Goal: Task Accomplishment & Management: Use online tool/utility

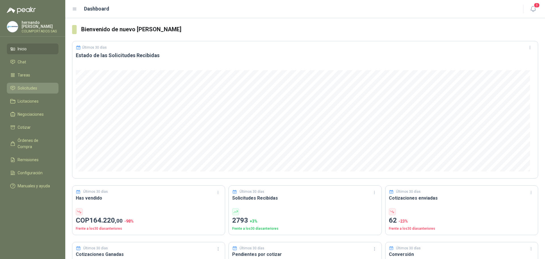
click at [40, 89] on li "Solicitudes" at bounding box center [32, 88] width 45 height 6
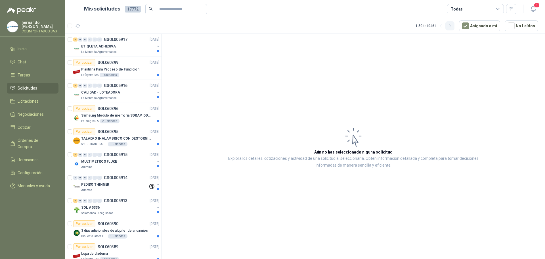
click at [452, 27] on icon "button" at bounding box center [450, 26] width 5 height 5
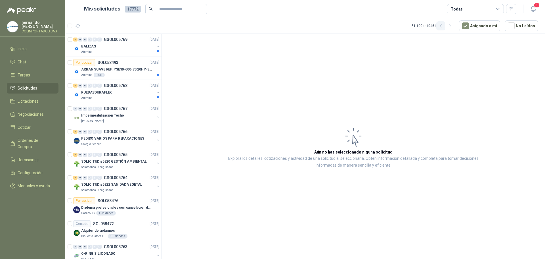
click at [443, 26] on icon "button" at bounding box center [441, 26] width 5 height 5
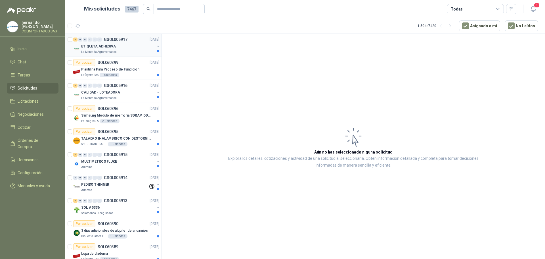
click at [133, 51] on div "La Montaña Agromercados" at bounding box center [118, 52] width 74 height 5
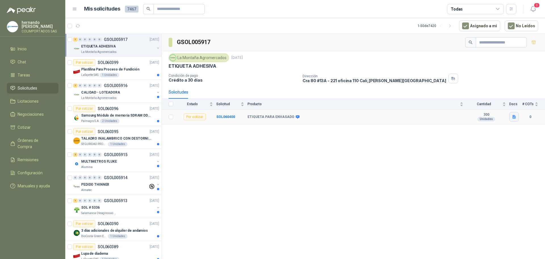
click at [513, 118] on icon "button" at bounding box center [513, 117] width 3 height 4
click at [472, 103] on button "ETIQUETA GRASA DE CERDO.png" at bounding box center [484, 104] width 62 height 6
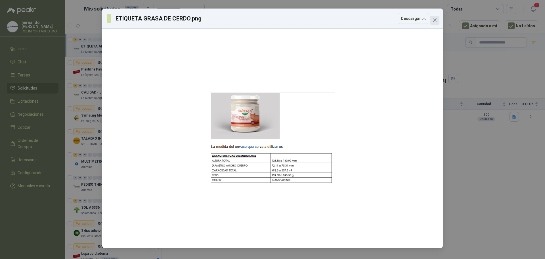
click at [436, 20] on icon "close" at bounding box center [435, 20] width 5 height 5
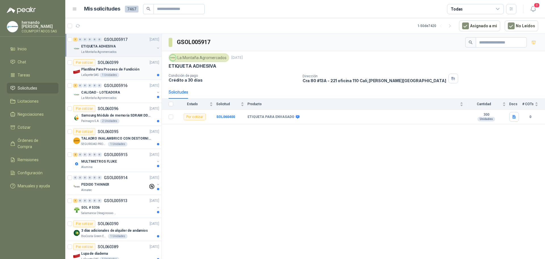
click at [134, 72] on p "Plastilina Para Proceso de Fundición" at bounding box center [110, 69] width 58 height 5
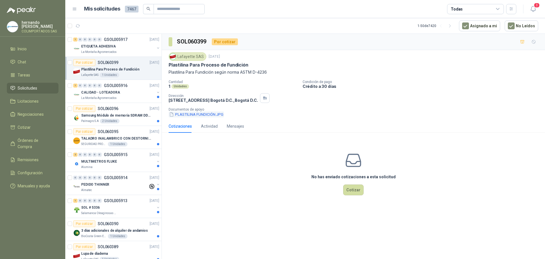
click at [194, 115] on button "PLASTILINA FUNDICIÓN.JPG" at bounding box center [196, 114] width 55 height 6
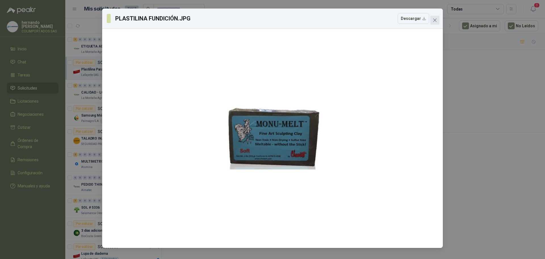
click at [434, 20] on icon "close" at bounding box center [435, 20] width 5 height 5
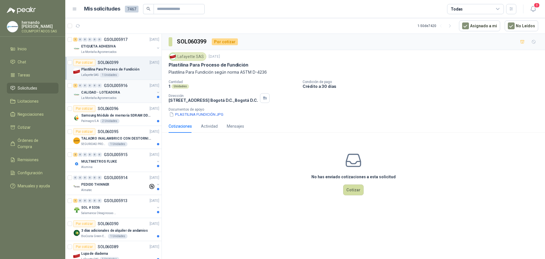
click at [125, 96] on div "La Montaña Agromercados" at bounding box center [118, 98] width 74 height 5
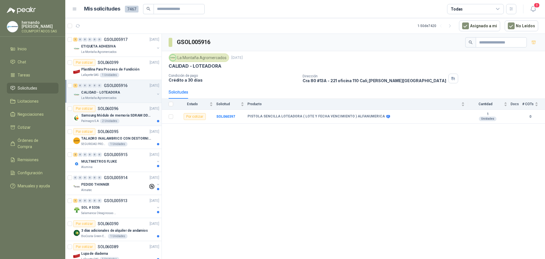
click at [131, 116] on p "Samsung Módulo de memoria SDRAM DDR4 M393A2G40DB0 de 16 GB M393A2G40DB0-CPB" at bounding box center [116, 115] width 71 height 5
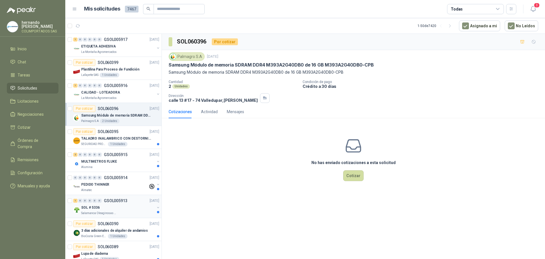
click at [123, 206] on div "SOL # 5336" at bounding box center [118, 207] width 74 height 7
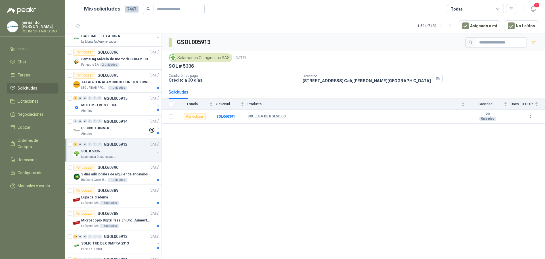
scroll to position [57, 0]
click at [134, 177] on div "BioCosta Green Energy S.A.S 1 Unidades" at bounding box center [120, 179] width 78 height 5
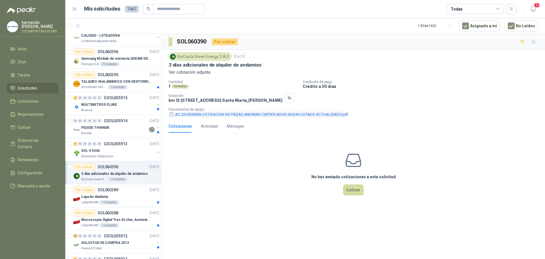
click at [218, 117] on button "AC 225 BGREEN COTIZACION DE PIEZAS ANDAMIO CERTIFICADOS SEGUN LISTADO ACTUALIZA…" at bounding box center [259, 114] width 180 height 6
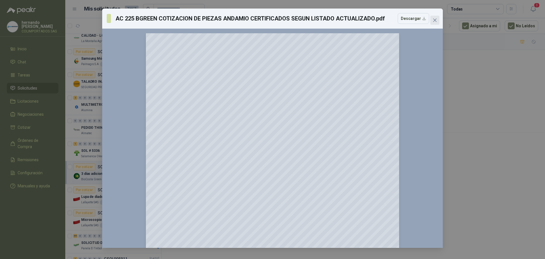
click at [435, 20] on icon "close" at bounding box center [434, 19] width 3 height 3
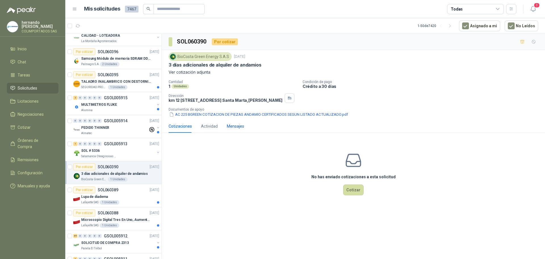
click at [234, 129] on div "Mensajes" at bounding box center [235, 126] width 17 height 6
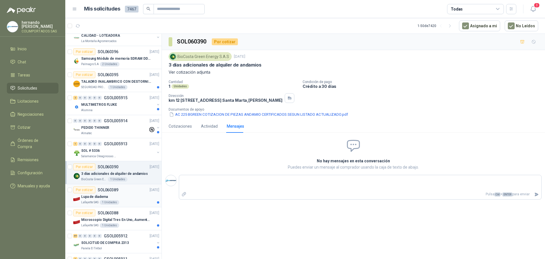
click at [131, 194] on div "Lupa de diadema" at bounding box center [120, 196] width 78 height 7
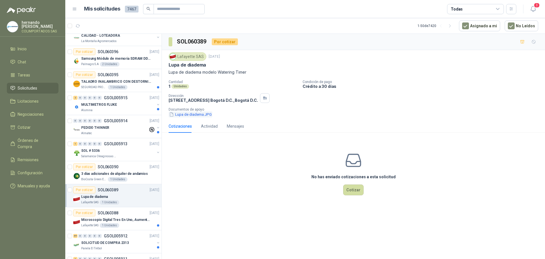
click at [192, 114] on button "Lupa de diadema.JPG" at bounding box center [191, 114] width 44 height 6
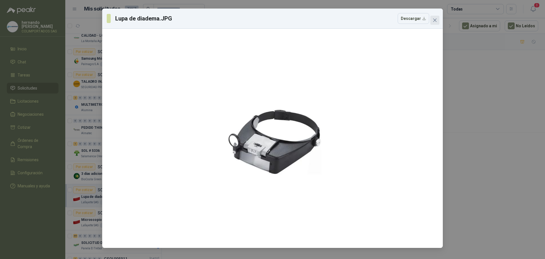
click at [434, 21] on icon "close" at bounding box center [435, 20] width 5 height 5
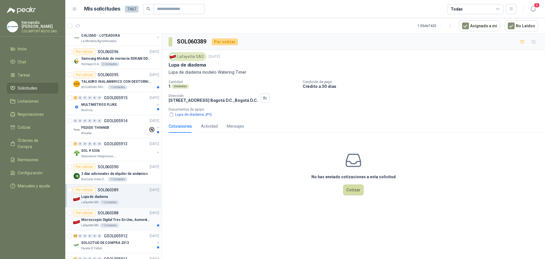
click at [113, 222] on p "Microscopio Digital Tres En Uno, Aumento De 1000x" at bounding box center [116, 219] width 71 height 5
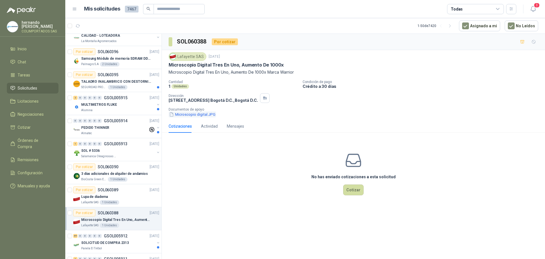
click at [195, 114] on button "Microscopio digital.JPG" at bounding box center [192, 114] width 47 height 6
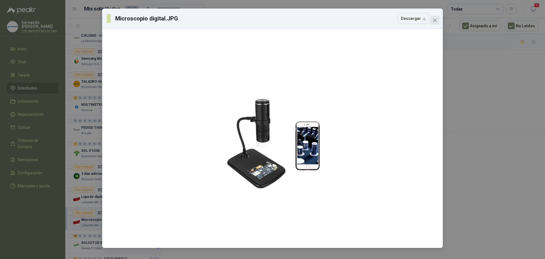
click at [435, 19] on icon "close" at bounding box center [435, 20] width 5 height 5
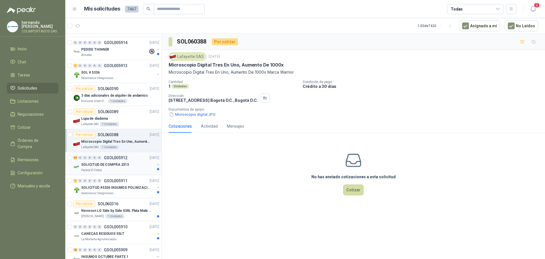
scroll to position [142, 0]
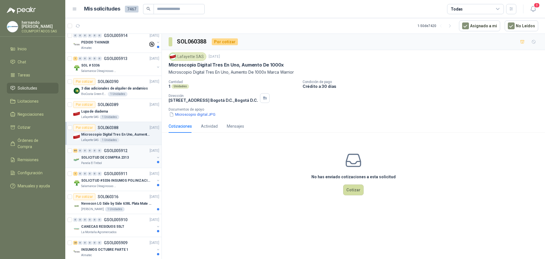
click at [129, 164] on div "Panela El Trébol" at bounding box center [118, 163] width 74 height 5
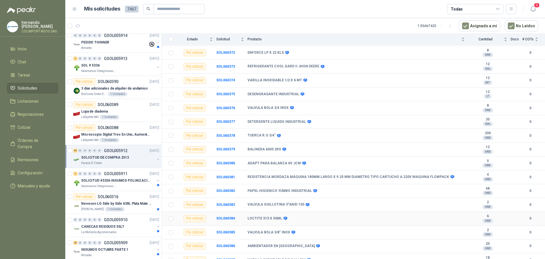
scroll to position [801, 0]
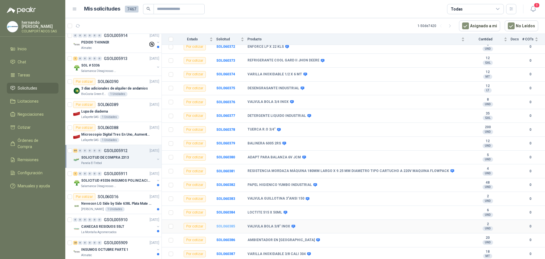
click at [227, 225] on b "SOL060385" at bounding box center [225, 226] width 19 height 4
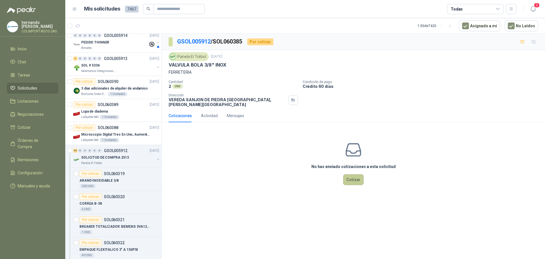
click at [355, 177] on button "Cotizar" at bounding box center [353, 179] width 20 height 11
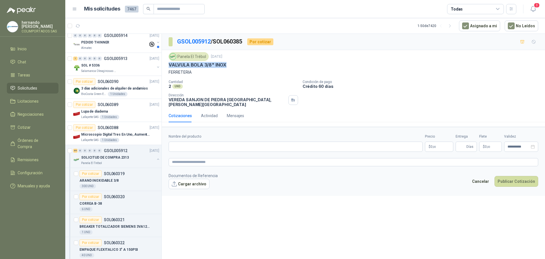
drag, startPoint x: 226, startPoint y: 62, endPoint x: 167, endPoint y: 62, distance: 59.6
click at [167, 62] on div "Panela El Trébol [DATE] VALVULA BOLA 3/8" INOX FERRETERIA Cantidad 2 UND  Cond…" at bounding box center [353, 79] width 383 height 59
copy p "VALVULA BOLA 3/8" INOX"
click at [221, 144] on input "Nombre del producto" at bounding box center [296, 146] width 254 height 10
paste input "**********"
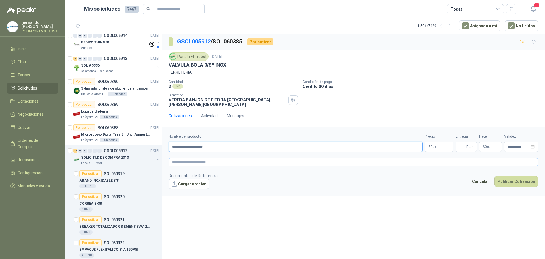
type input "**********"
click at [218, 158] on textarea at bounding box center [354, 162] width 370 height 8
paste textarea "**********"
type textarea "**********"
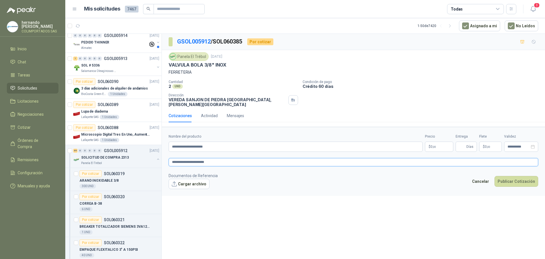
type textarea "**********"
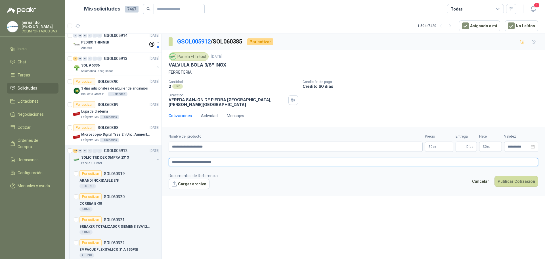
type textarea "**********"
click at [435, 141] on p "$ 0 ,00" at bounding box center [439, 146] width 28 height 10
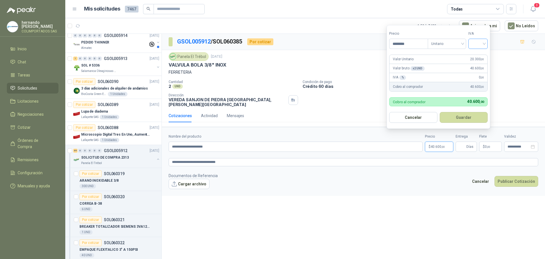
click at [486, 44] on div at bounding box center [477, 44] width 19 height 10
type input "********"
click at [480, 54] on div "19%" at bounding box center [479, 55] width 11 height 6
click at [466, 117] on button "Guardar" at bounding box center [464, 117] width 49 height 11
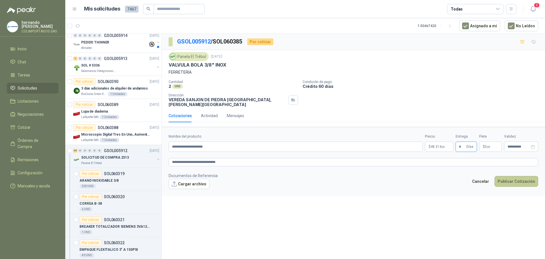
type input "*"
click at [515, 177] on button "Publicar Cotización" at bounding box center [517, 181] width 44 height 11
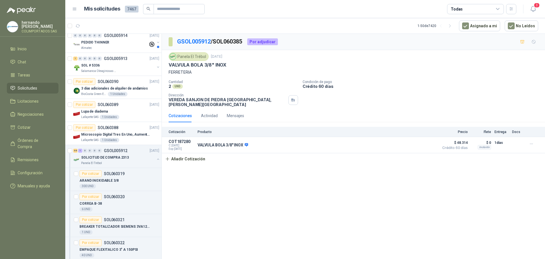
click at [184, 45] on p "GSOL005912 / SOL060385" at bounding box center [210, 41] width 66 height 9
click at [191, 41] on link "GSOL005912" at bounding box center [193, 41] width 33 height 7
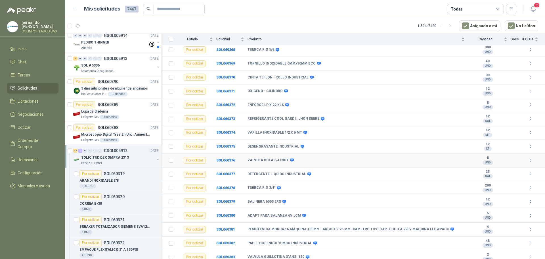
scroll to position [801, 0]
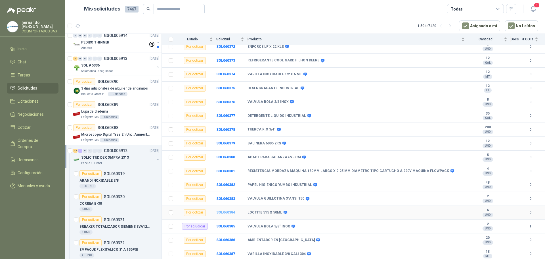
click at [226, 210] on b "SOL060384" at bounding box center [225, 212] width 19 height 4
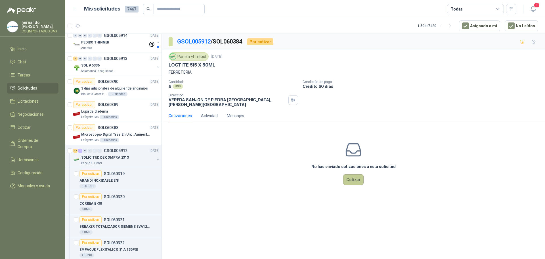
click at [357, 175] on button "Cotizar" at bounding box center [353, 179] width 20 height 11
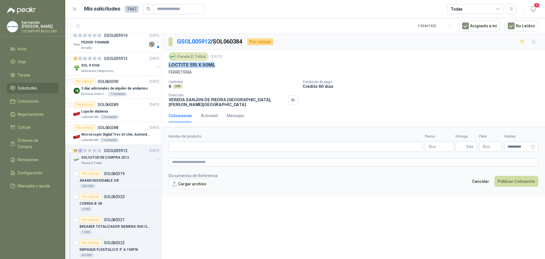
drag, startPoint x: 216, startPoint y: 64, endPoint x: 166, endPoint y: 64, distance: 50.2
click at [166, 64] on div "Panela El Trébol [DATE] LOCTITE 515 X 50ML FERRETERIA Cantidad 6 UND  Condició…" at bounding box center [353, 79] width 383 height 59
copy p "LOCTITE 515 X 50ML"
click at [211, 144] on input "Nombre del producto" at bounding box center [296, 146] width 254 height 10
paste input "**********"
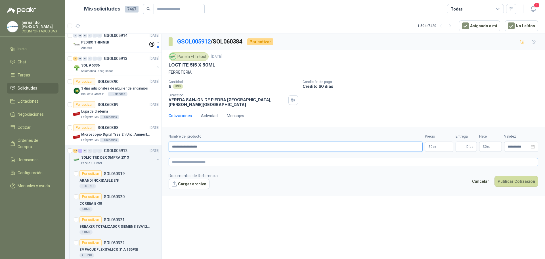
type input "**********"
click at [209, 158] on textarea at bounding box center [354, 162] width 370 height 8
paste textarea "**********"
type textarea "**********"
click at [436, 145] on span ",00" at bounding box center [434, 146] width 3 height 3
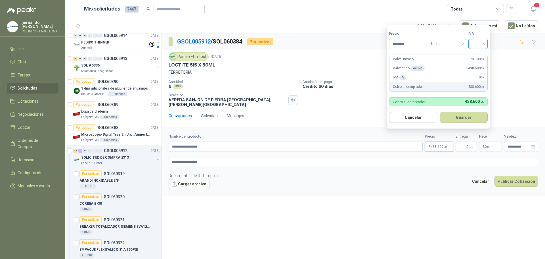
click at [486, 44] on div at bounding box center [477, 44] width 19 height 10
type input "********"
click at [476, 55] on div "19%" at bounding box center [479, 55] width 11 height 6
click at [464, 116] on button "Guardar" at bounding box center [464, 117] width 49 height 11
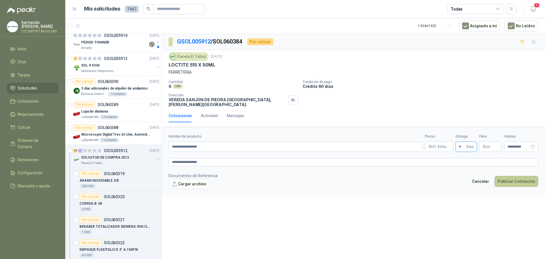
type input "*"
click at [514, 178] on button "Publicar Cotización" at bounding box center [517, 181] width 44 height 11
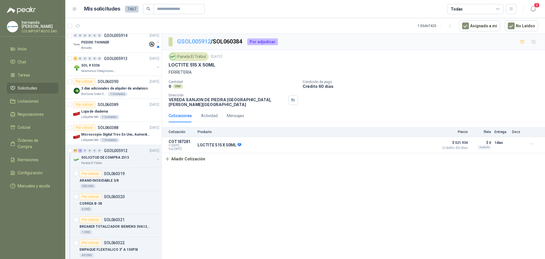
click at [185, 43] on link "GSOL005912" at bounding box center [193, 41] width 33 height 7
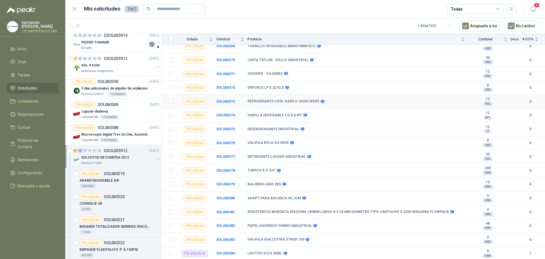
scroll to position [801, 0]
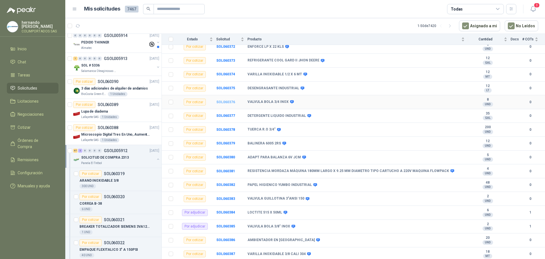
click at [225, 102] on b "SOL060376" at bounding box center [225, 102] width 19 height 4
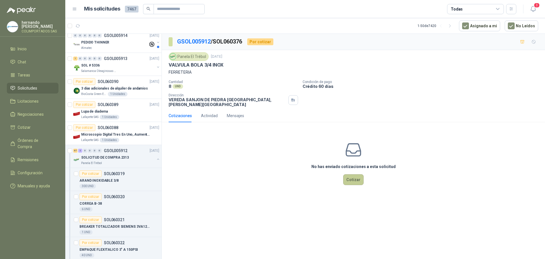
click at [353, 174] on button "Cotizar" at bounding box center [353, 179] width 20 height 11
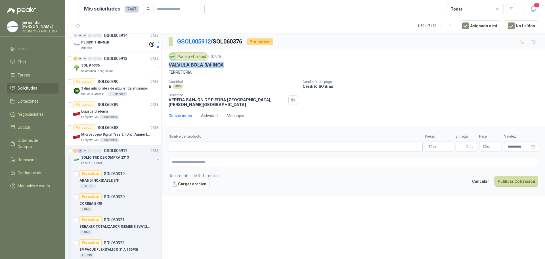
drag, startPoint x: 225, startPoint y: 64, endPoint x: 169, endPoint y: 64, distance: 55.9
click at [169, 64] on div "VALVULA BOLA 3/4 INOX" at bounding box center [354, 65] width 370 height 6
copy p "VALVULA BOLA 3/4 INOX"
click at [214, 143] on input "Nombre del producto" at bounding box center [296, 146] width 254 height 10
paste input "**********"
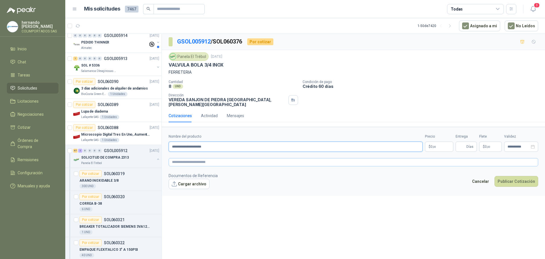
type input "**********"
click at [208, 158] on textarea at bounding box center [354, 162] width 370 height 8
paste textarea "**********"
type textarea "**********"
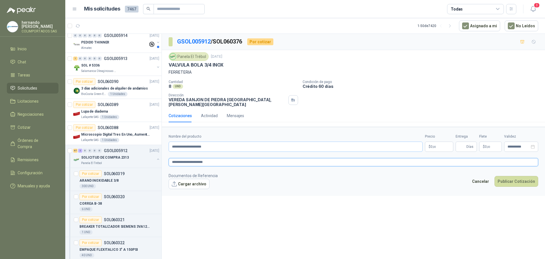
type textarea "**********"
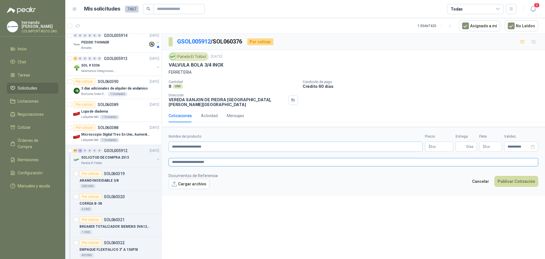
type textarea "**********"
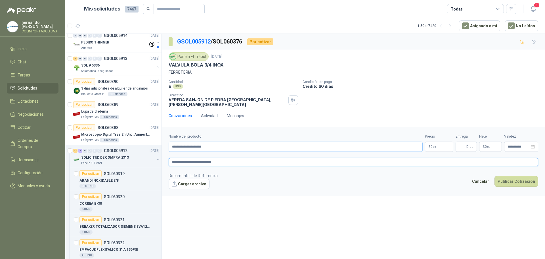
type textarea "**********"
click at [437, 142] on p "$ 0 ,00" at bounding box center [439, 146] width 28 height 10
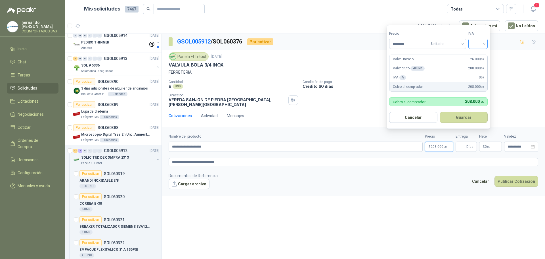
click at [486, 43] on div at bounding box center [477, 44] width 19 height 10
type input "********"
click at [478, 55] on div "19%" at bounding box center [479, 55] width 11 height 6
click at [465, 118] on button "Guardar" at bounding box center [464, 117] width 49 height 11
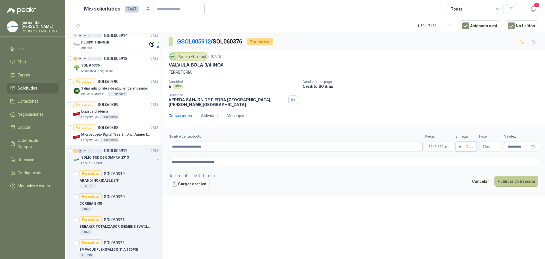
type input "*"
click at [517, 176] on button "Publicar Cotización" at bounding box center [517, 181] width 44 height 11
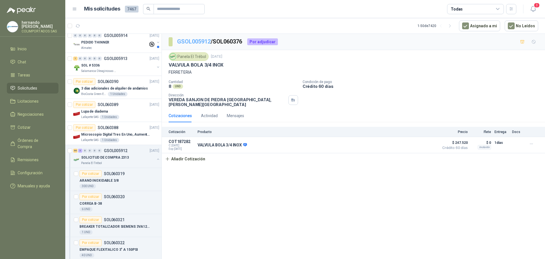
click at [193, 42] on link "GSOL005912" at bounding box center [193, 41] width 33 height 7
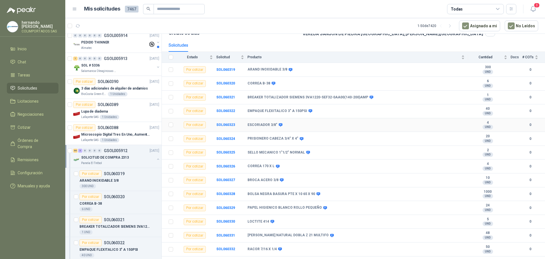
scroll to position [57, 0]
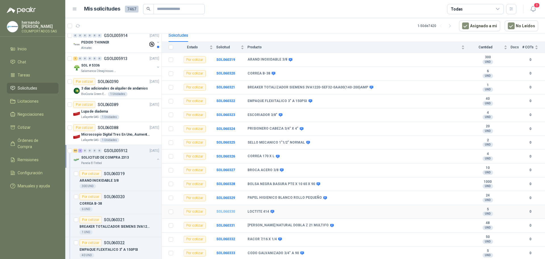
click at [229, 210] on b "SOL060330" at bounding box center [225, 211] width 19 height 4
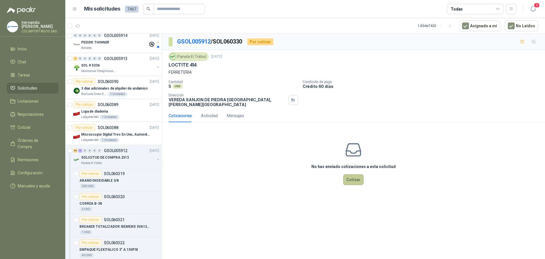
click at [356, 175] on button "Cotizar" at bounding box center [353, 179] width 20 height 11
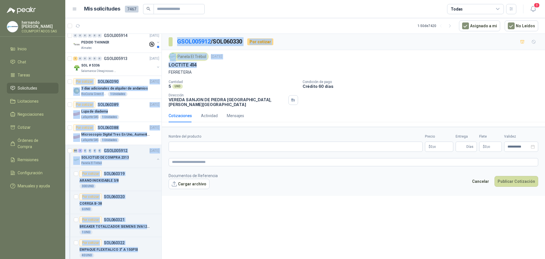
drag, startPoint x: 198, startPoint y: 63, endPoint x: 158, endPoint y: 62, distance: 40.0
click at [158, 62] on div "1 0 0 0 0 0 GSOL005917 [DATE] ETIQUETA ADHESIVA La Montaña Agromercados Por cot…" at bounding box center [305, 146] width 480 height 227
click at [197, 67] on div "LOCTITE 414" at bounding box center [354, 65] width 370 height 6
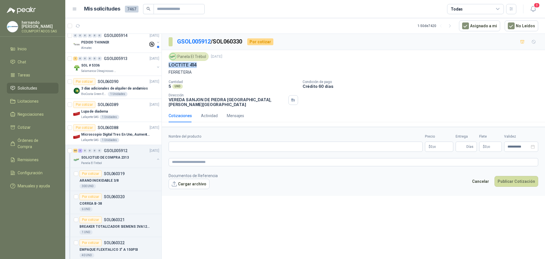
drag, startPoint x: 199, startPoint y: 65, endPoint x: 168, endPoint y: 66, distance: 31.0
click at [168, 66] on div "Panela El Trébol [DATE] LOCTITE 414 FERRETERIA Cantidad 5 UND  Condición de pa…" at bounding box center [353, 79] width 383 height 59
copy p "LOCTITE 414"
click at [202, 143] on input "Nombre del producto" at bounding box center [296, 146] width 254 height 10
paste input "**********"
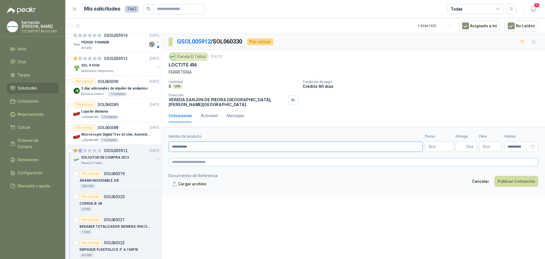
type input "**********"
click at [202, 159] on textarea at bounding box center [354, 162] width 370 height 8
paste textarea "**********"
type textarea "**********"
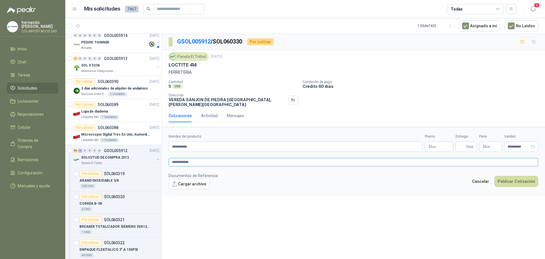
type textarea "**********"
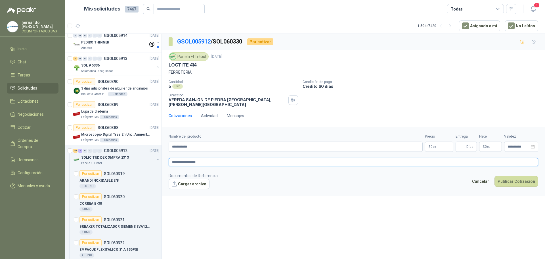
type textarea "**********"
click at [440, 142] on p "$ 0 ,00" at bounding box center [439, 146] width 28 height 10
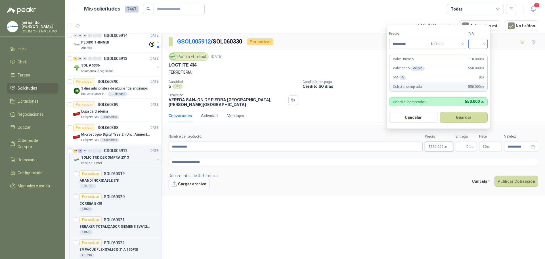
click at [486, 43] on div at bounding box center [477, 44] width 19 height 10
type input "*********"
click at [479, 54] on div "19%" at bounding box center [479, 55] width 11 height 6
click at [466, 117] on button "Guardar" at bounding box center [464, 117] width 49 height 11
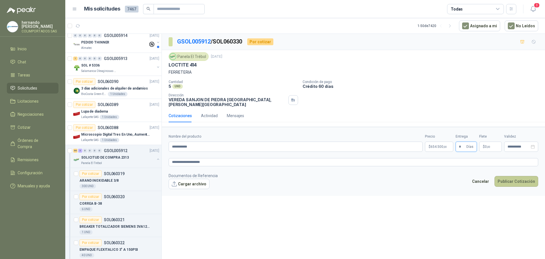
type input "*"
click at [511, 177] on button "Publicar Cotización" at bounding box center [517, 181] width 44 height 11
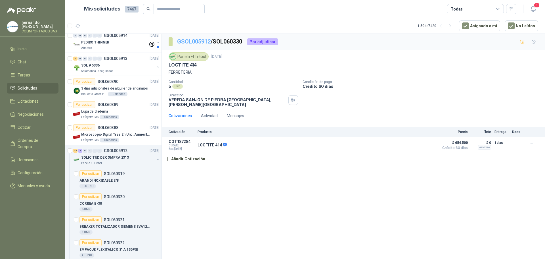
click at [192, 41] on link "GSOL005912" at bounding box center [193, 41] width 33 height 7
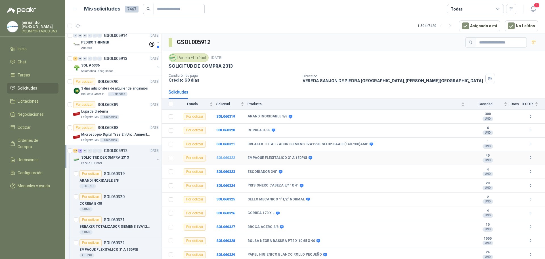
click at [223, 156] on b "SOL060322" at bounding box center [225, 158] width 19 height 4
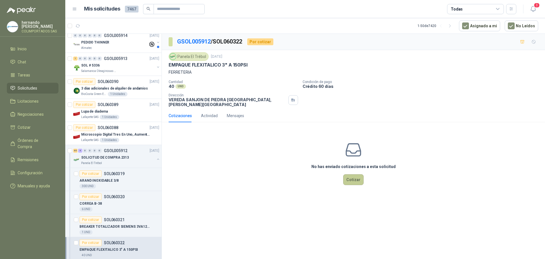
click at [351, 174] on button "Cotizar" at bounding box center [353, 179] width 20 height 11
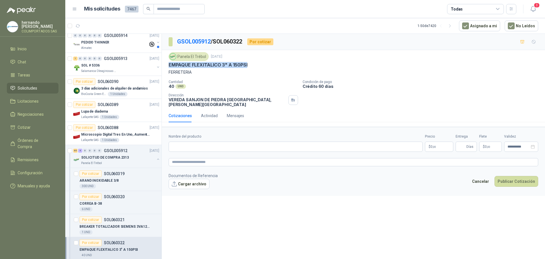
drag, startPoint x: 249, startPoint y: 64, endPoint x: 170, endPoint y: 64, distance: 79.2
click at [170, 64] on div "EMPAQUE FLEXITALICO 3" A 150PSI" at bounding box center [354, 65] width 370 height 6
copy p "EMPAQUE FLEXITALICO 3" A 150PSI"
click at [206, 141] on input "Nombre del producto" at bounding box center [296, 146] width 254 height 10
paste input "**********"
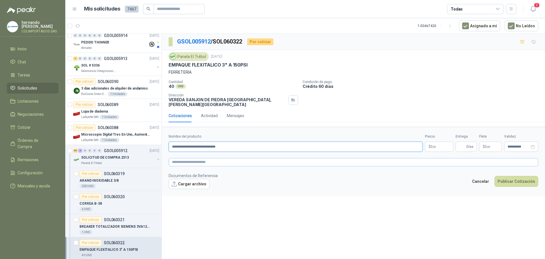
type input "**********"
click at [207, 158] on textarea at bounding box center [354, 162] width 370 height 8
paste textarea "**********"
type textarea "**********"
click at [434, 145] on span ",00" at bounding box center [434, 146] width 3 height 3
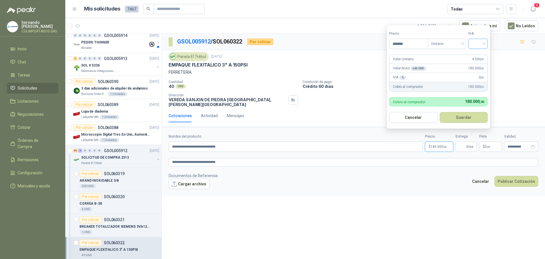
type input "*******"
click at [484, 45] on input "search" at bounding box center [478, 43] width 12 height 9
click at [480, 55] on div "19%" at bounding box center [479, 55] width 11 height 6
click at [464, 116] on button "Guardar" at bounding box center [464, 117] width 49 height 11
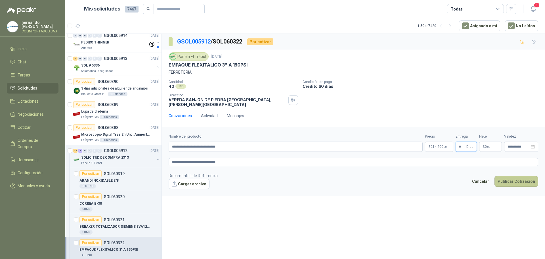
type input "*"
click at [517, 178] on button "Publicar Cotización" at bounding box center [517, 181] width 44 height 11
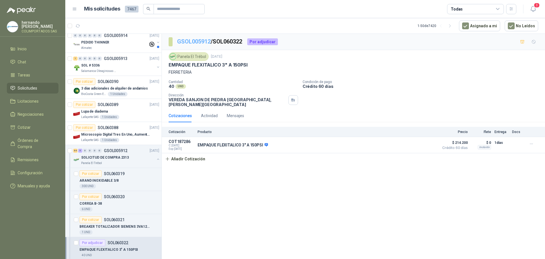
click at [194, 41] on link "GSOL005912" at bounding box center [193, 41] width 33 height 7
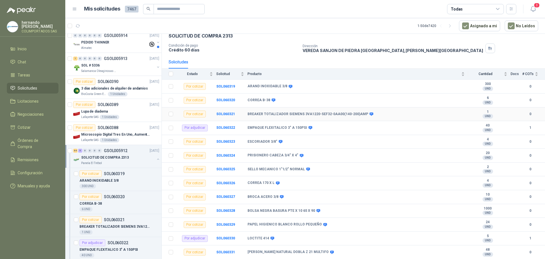
scroll to position [57, 0]
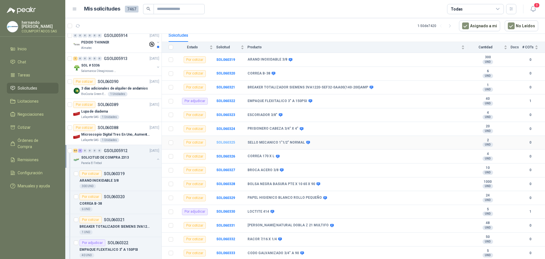
click at [227, 142] on b "SOL060325" at bounding box center [225, 142] width 19 height 4
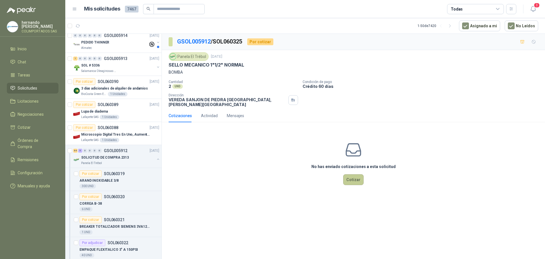
click at [350, 175] on button "Cotizar" at bounding box center [353, 179] width 20 height 11
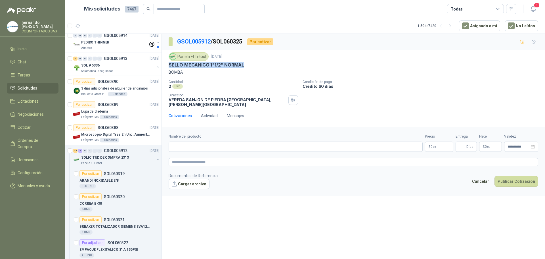
drag, startPoint x: 245, startPoint y: 65, endPoint x: 169, endPoint y: 66, distance: 75.2
click at [169, 66] on div "SELLO MECANICO 1"1/2" NORMAL" at bounding box center [354, 65] width 370 height 6
copy p "SELLO MECANICO 1"1/2" NORMAL"
click at [208, 141] on input "Nombre del producto" at bounding box center [296, 146] width 254 height 10
paste input "**********"
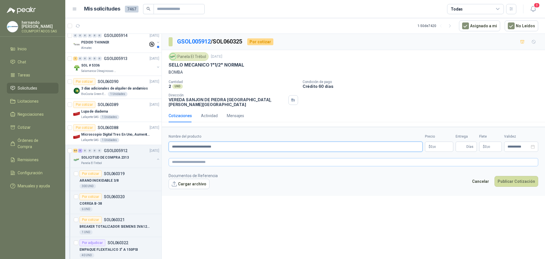
type input "**********"
click at [206, 159] on textarea at bounding box center [354, 162] width 370 height 8
paste textarea "**********"
type textarea "**********"
click at [431, 145] on span "0 ,00" at bounding box center [433, 146] width 5 height 3
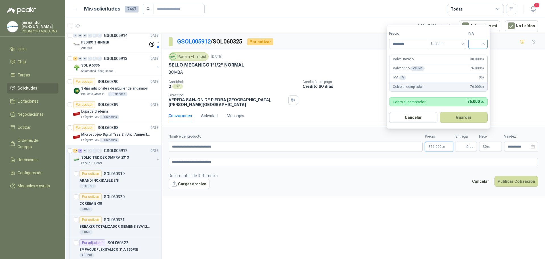
click at [486, 44] on div at bounding box center [477, 44] width 19 height 10
type input "********"
click at [476, 53] on div "19%" at bounding box center [479, 55] width 11 height 6
click at [461, 116] on button "Guardar" at bounding box center [464, 117] width 49 height 11
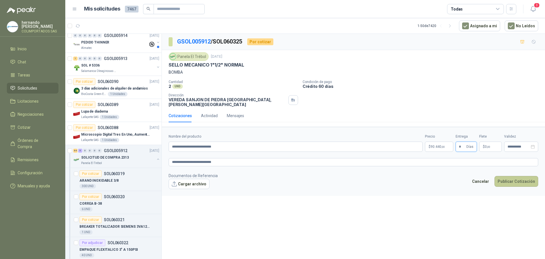
type input "*"
click at [514, 176] on button "Publicar Cotización" at bounding box center [517, 181] width 44 height 11
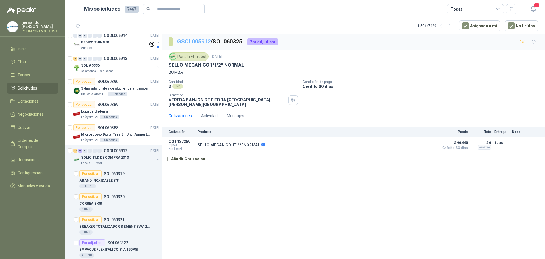
click at [191, 42] on link "GSOL005912" at bounding box center [193, 41] width 33 height 7
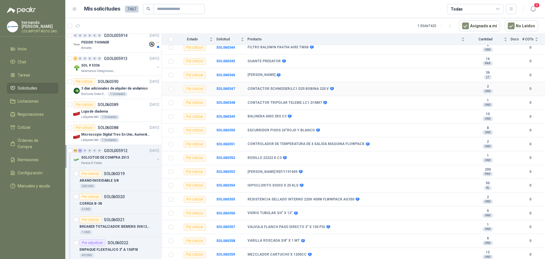
scroll to position [426, 0]
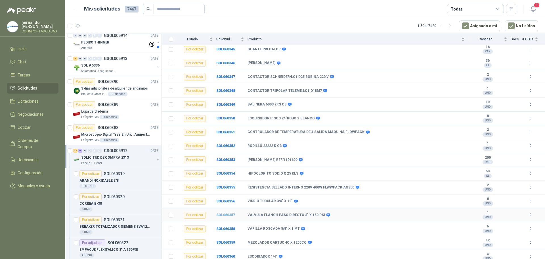
click at [225, 215] on b "SOL060357" at bounding box center [225, 215] width 19 height 4
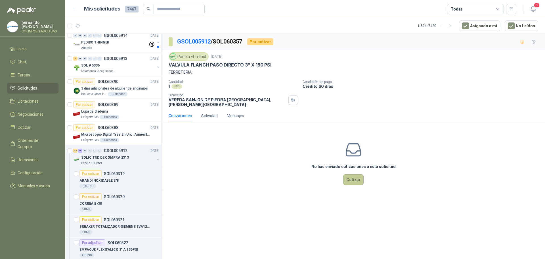
click at [352, 174] on button "Cotizar" at bounding box center [353, 179] width 20 height 11
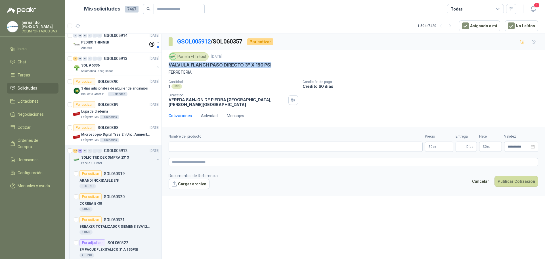
drag, startPoint x: 274, startPoint y: 63, endPoint x: 169, endPoint y: 62, distance: 104.2
click at [169, 62] on div "Panela El Trébol [DATE] VALVULA FLANCH PASO DIRECTO 3" X 150 PSI FERRETERIA" at bounding box center [354, 63] width 370 height 23
copy p "VALVULA FLANCH PASO DIRECTO 3" X 150 PSI"
click at [228, 141] on input "Nombre del producto" at bounding box center [296, 146] width 254 height 10
paste input "**********"
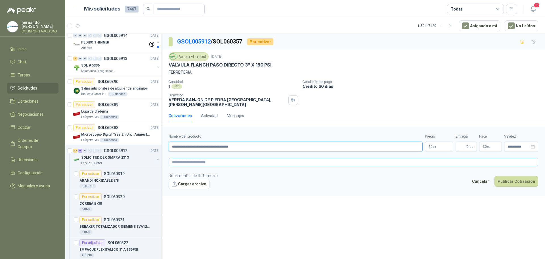
type input "**********"
click at [238, 158] on textarea at bounding box center [354, 162] width 370 height 8
paste textarea "**********"
type textarea "**********"
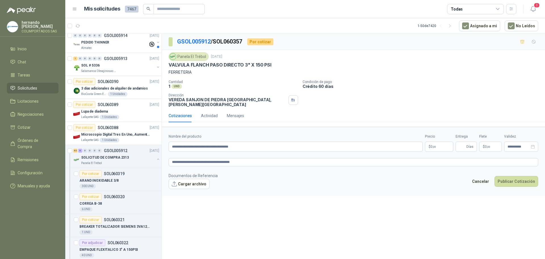
click at [438, 144] on p "$ 0 ,00" at bounding box center [439, 146] width 28 height 10
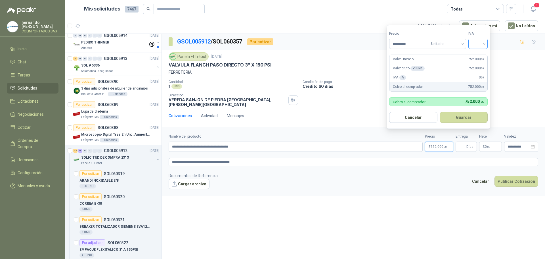
click at [486, 43] on div at bounding box center [477, 44] width 19 height 10
type input "*********"
click at [480, 53] on div "19%" at bounding box center [479, 55] width 11 height 6
click at [459, 119] on button "Guardar" at bounding box center [464, 117] width 49 height 11
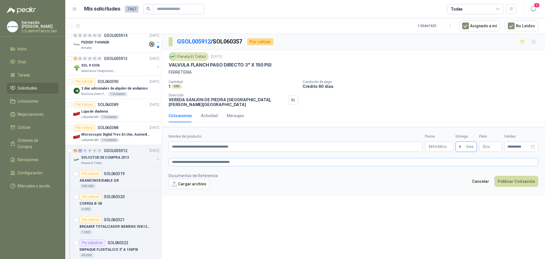
type input "*"
click at [271, 158] on textarea "**********" at bounding box center [354, 162] width 370 height 8
type textarea "**********"
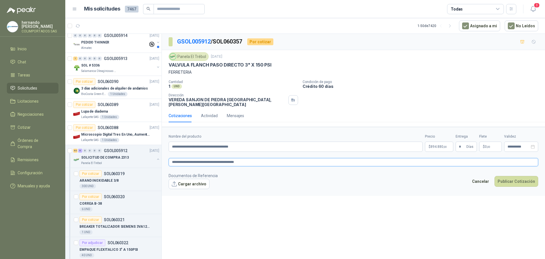
type textarea "**********"
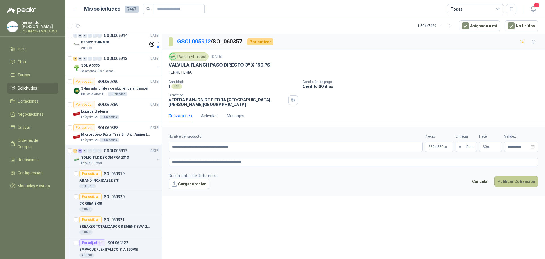
click at [514, 177] on button "Publicar Cotización" at bounding box center [517, 181] width 44 height 11
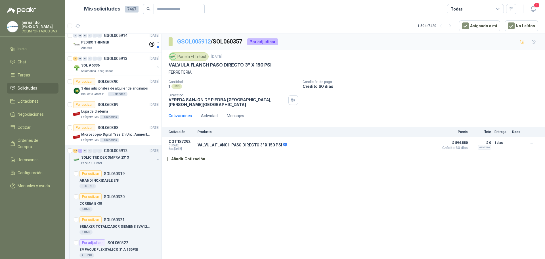
click at [191, 40] on link "GSOL005912" at bounding box center [193, 41] width 33 height 7
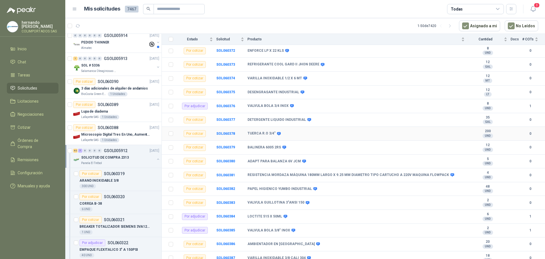
scroll to position [801, 0]
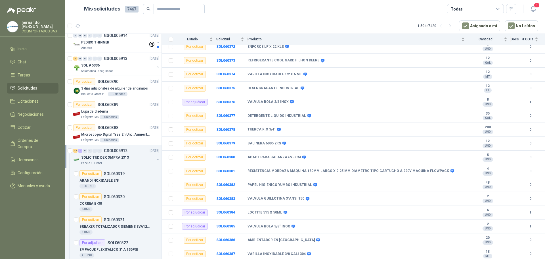
click at [156, 159] on button "button" at bounding box center [158, 159] width 5 height 5
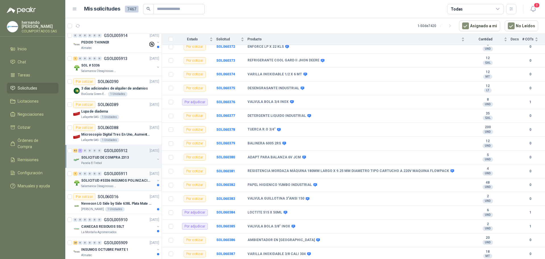
scroll to position [2, 0]
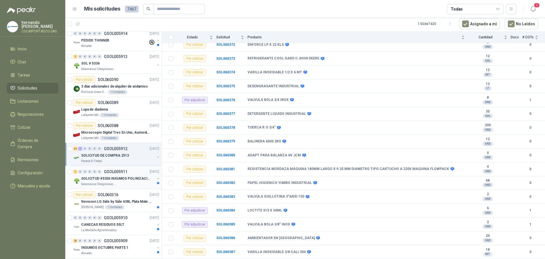
click at [135, 183] on div "Salamanca Oleaginosas SAS" at bounding box center [118, 184] width 74 height 5
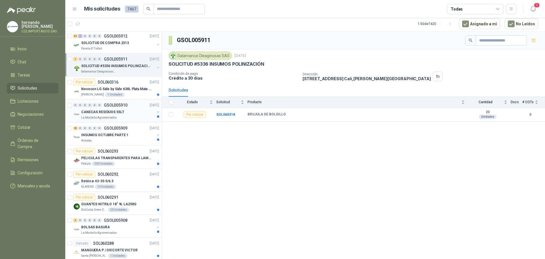
scroll to position [255, 0]
click at [137, 94] on div "[PERSON_NAME] 1 Unidades" at bounding box center [120, 93] width 78 height 5
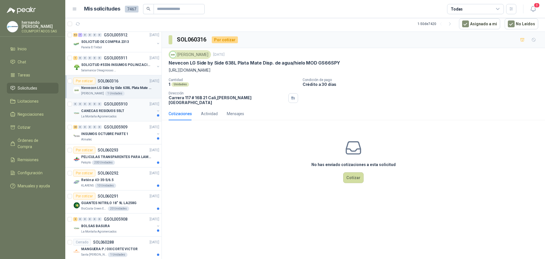
click at [140, 112] on div "CANECAS RESIDUOS 55LT" at bounding box center [118, 110] width 74 height 7
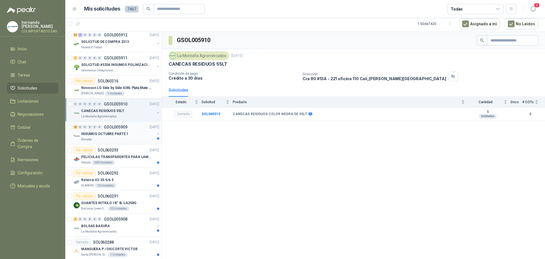
click at [135, 137] on div "Almatec" at bounding box center [118, 139] width 74 height 5
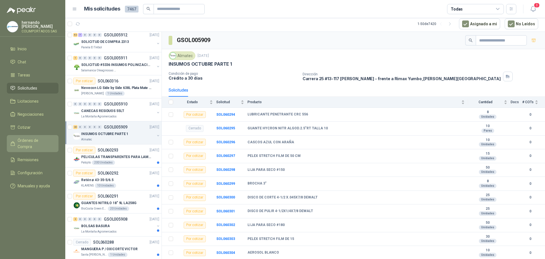
click at [38, 139] on span "Órdenes de Compra" at bounding box center [35, 143] width 35 height 12
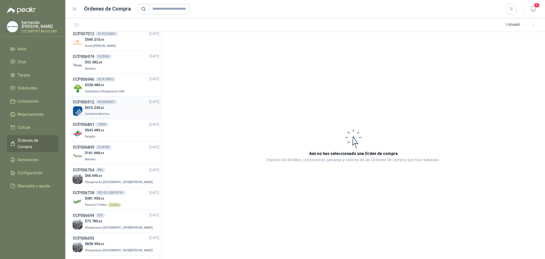
scroll to position [142, 0]
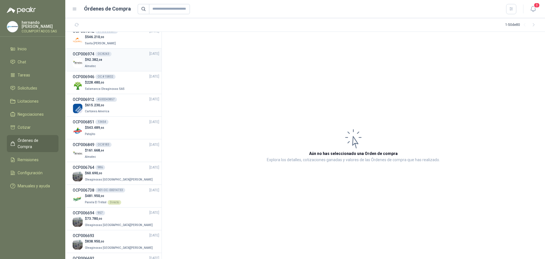
click at [111, 62] on div "$ 92.382 ,08 Almatec" at bounding box center [116, 63] width 87 height 12
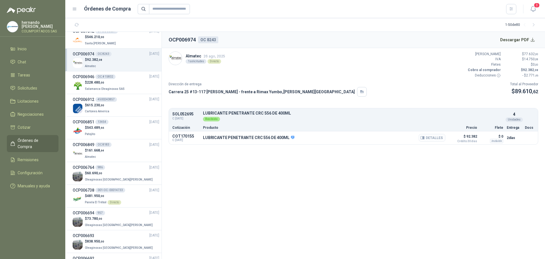
click at [433, 137] on button "Detalles" at bounding box center [432, 138] width 27 height 8
click at [34, 86] on span "Solicitudes" at bounding box center [28, 88] width 20 height 6
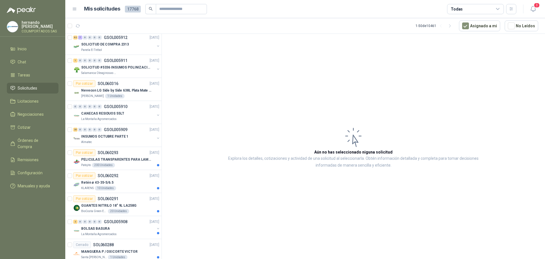
scroll to position [255, 0]
click at [128, 137] on div "INSUMOS OCTUBRE PARTE 1" at bounding box center [118, 135] width 74 height 7
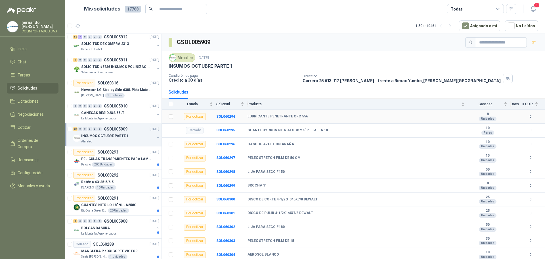
click at [190, 117] on div "Por cotizar" at bounding box center [195, 116] width 22 height 7
click at [225, 116] on b "SOL060294" at bounding box center [225, 116] width 19 height 4
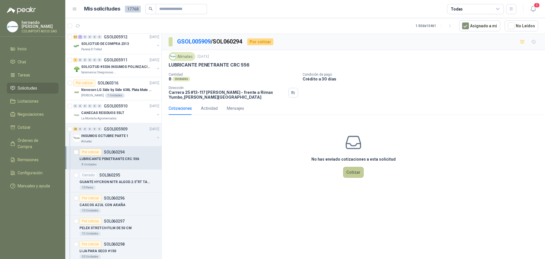
click at [362, 174] on button "Cotizar" at bounding box center [353, 172] width 20 height 11
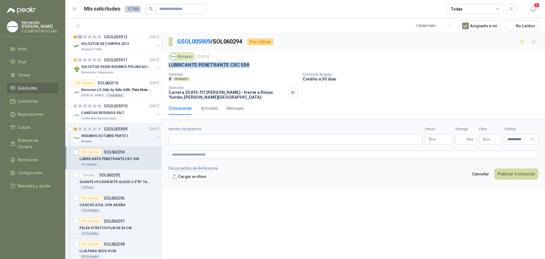
drag, startPoint x: 251, startPoint y: 64, endPoint x: 169, endPoint y: 66, distance: 81.8
click at [169, 66] on div "LUBRICANTE PENETRANTE CRC 556" at bounding box center [354, 65] width 370 height 6
copy p "LUBRICANTE PENETRANTE CRC 556"
click at [230, 138] on input "Nombre del producto" at bounding box center [296, 139] width 254 height 10
paste input "**********"
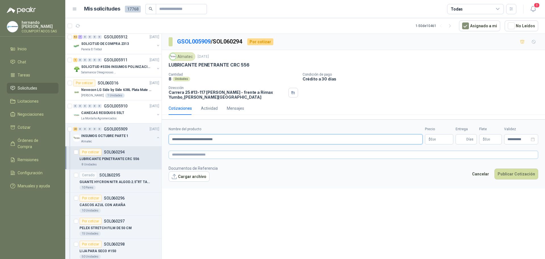
type input "**********"
click at [187, 156] on textarea at bounding box center [354, 154] width 370 height 8
paste textarea "**********"
type textarea "**********"
click at [430, 140] on body "[PERSON_NAME] COLIMPORTADOS SAS Inicio Chat Tareas Solicitudes Licitaciones Neg…" at bounding box center [272, 129] width 545 height 259
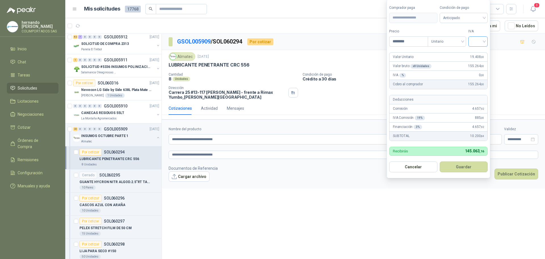
type input "********"
click at [484, 40] on input "search" at bounding box center [478, 41] width 12 height 9
click at [479, 54] on div "19%" at bounding box center [479, 53] width 11 height 6
click at [486, 17] on div "Anticipado" at bounding box center [464, 18] width 49 height 10
click at [460, 37] on div "Crédito a 30 días" at bounding box center [465, 38] width 40 height 6
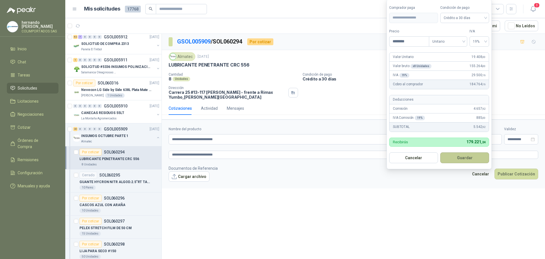
click at [459, 158] on button "Guardar" at bounding box center [464, 157] width 49 height 11
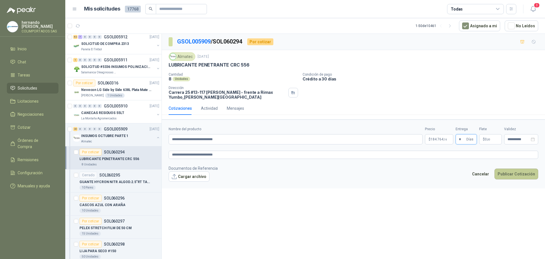
type input "*"
click at [514, 173] on button "Publicar Cotización" at bounding box center [517, 173] width 44 height 11
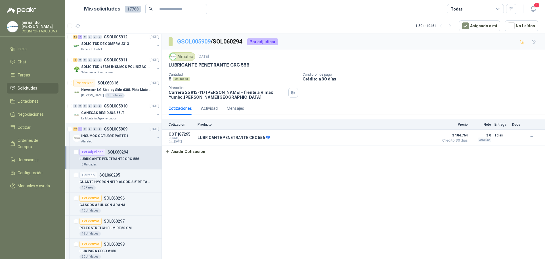
click at [192, 39] on link "GSOL005909" at bounding box center [193, 41] width 33 height 7
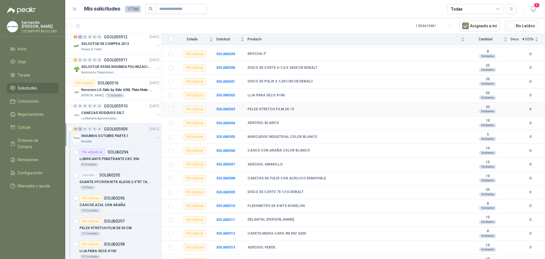
scroll to position [139, 0]
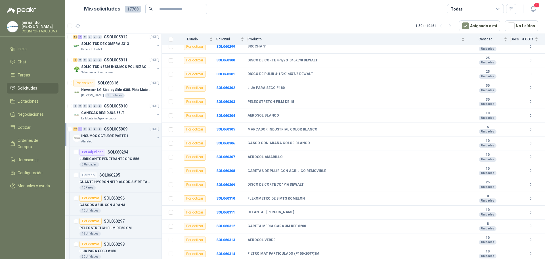
click at [156, 137] on button "button" at bounding box center [158, 137] width 5 height 5
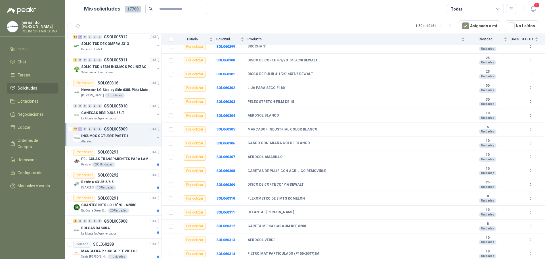
scroll to position [2, 0]
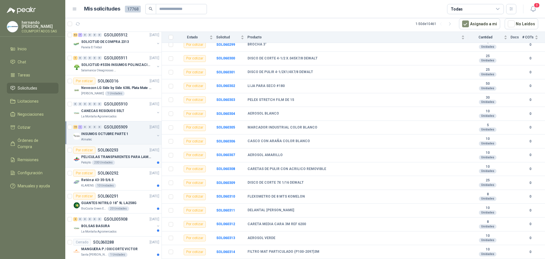
click at [133, 157] on p "PELICULAS TRANSPARENTES PARA LAMINADO EN CALIENTE" at bounding box center [116, 156] width 71 height 5
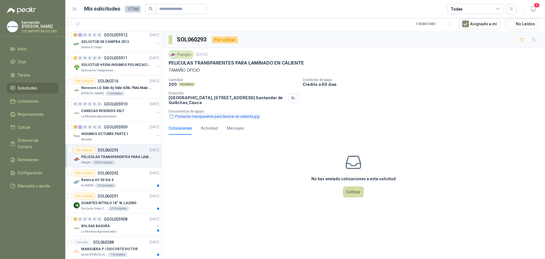
click at [209, 118] on button "Protector transparente para laminar en caliente.jpg" at bounding box center [214, 116] width 91 height 6
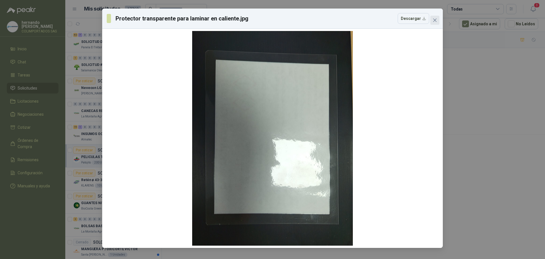
click at [435, 20] on icon "close" at bounding box center [434, 19] width 3 height 3
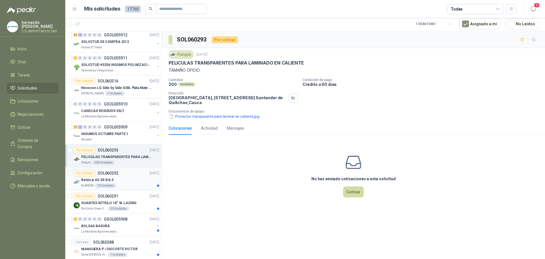
click at [134, 182] on div "Retén ø 43-35-5/6.5" at bounding box center [120, 179] width 78 height 7
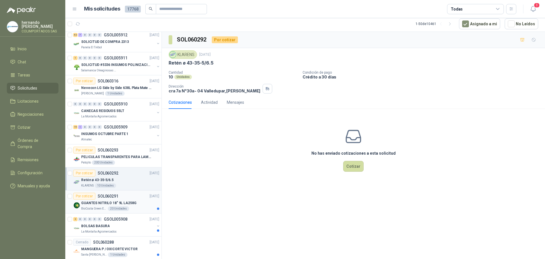
click at [138, 205] on div "GUANTES NITRILO 18" 9L LA258G" at bounding box center [120, 202] width 78 height 7
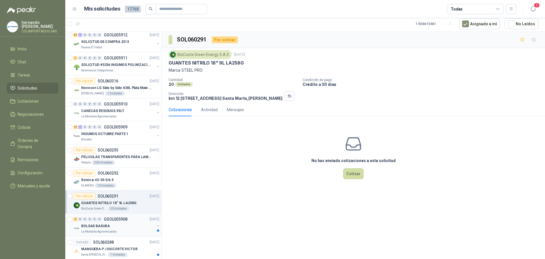
click at [126, 225] on div "BOLSAS BASURA" at bounding box center [118, 225] width 74 height 7
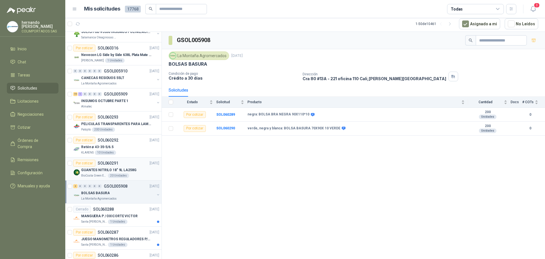
scroll to position [312, 0]
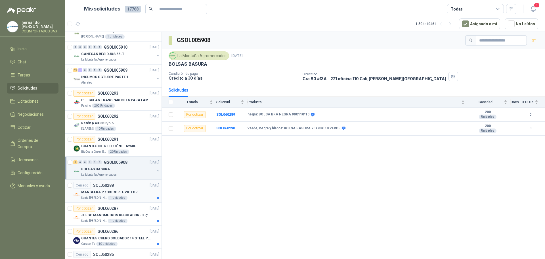
click at [134, 193] on div "MANGUERA P / OXICORTE VICTOR" at bounding box center [120, 191] width 78 height 7
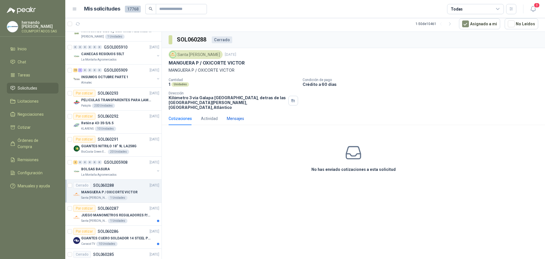
click at [235, 115] on div "Mensajes" at bounding box center [235, 118] width 17 height 6
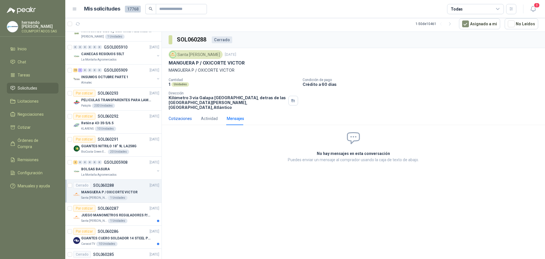
click at [177, 115] on div "Cotizaciones" at bounding box center [180, 118] width 23 height 6
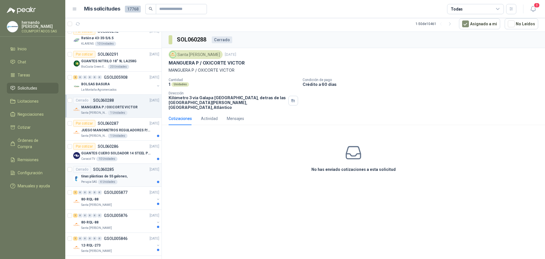
scroll to position [397, 0]
click at [134, 133] on div "JUEGO MANOMETROS REGULADORES P/OXIGENO" at bounding box center [120, 129] width 78 height 7
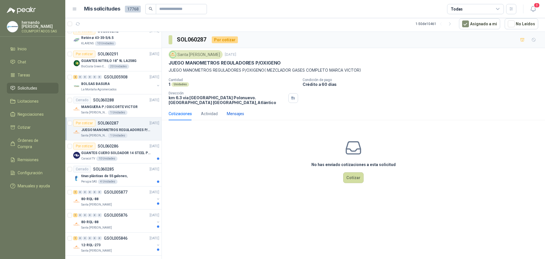
click at [234, 114] on div "Mensajes" at bounding box center [235, 113] width 17 height 6
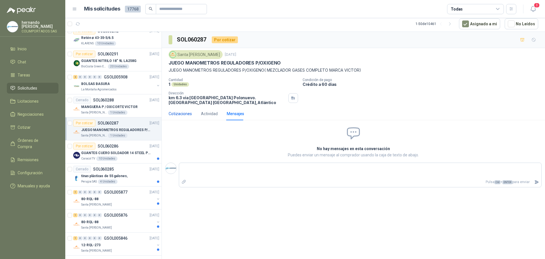
click at [179, 112] on div "Cotizaciones" at bounding box center [180, 113] width 23 height 6
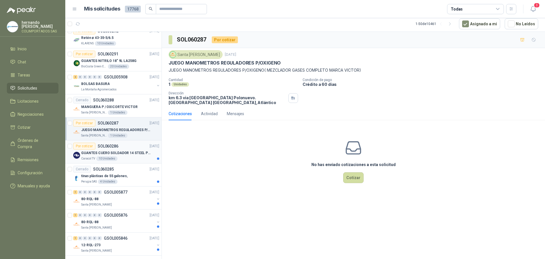
click at [132, 155] on p "GUANTES CUERO SOLDADOR 14 STEEL PRO SAFE(ADJUNTO FICHA TECNIC)" at bounding box center [116, 152] width 71 height 5
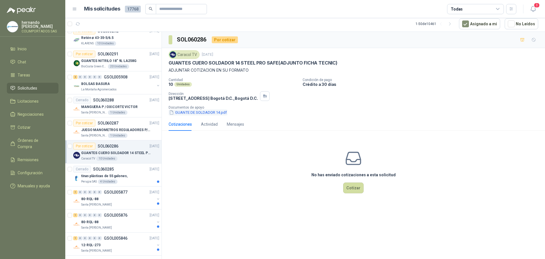
click at [194, 112] on button "GUANTE DE SOLDADOR 14.pdf" at bounding box center [198, 112] width 59 height 6
click at [129, 178] on div "tinas plásticas de 55 galones," at bounding box center [120, 175] width 78 height 7
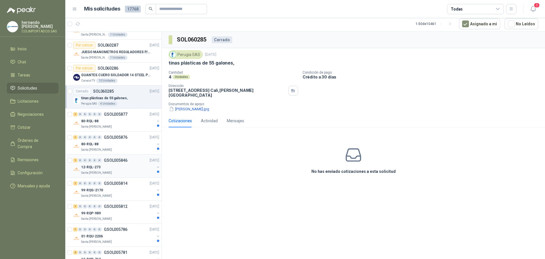
scroll to position [483, 0]
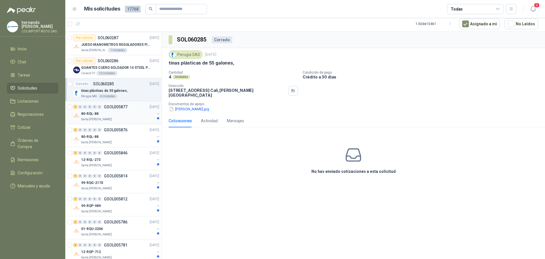
click at [129, 116] on div "80-RQL-88" at bounding box center [118, 113] width 74 height 7
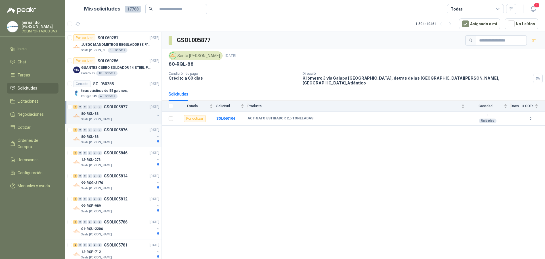
click at [127, 137] on div "80-RQL-88" at bounding box center [118, 136] width 74 height 7
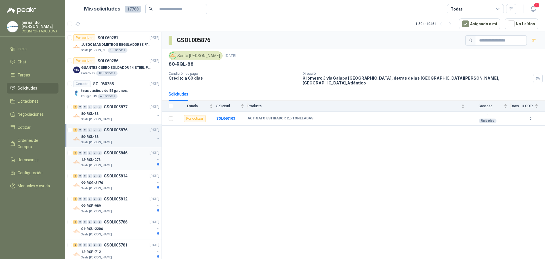
click at [126, 159] on div "12-RQL-273" at bounding box center [118, 159] width 74 height 7
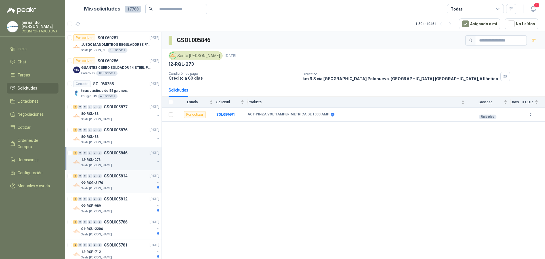
click at [127, 182] on div "99-RQG-2170" at bounding box center [118, 182] width 74 height 7
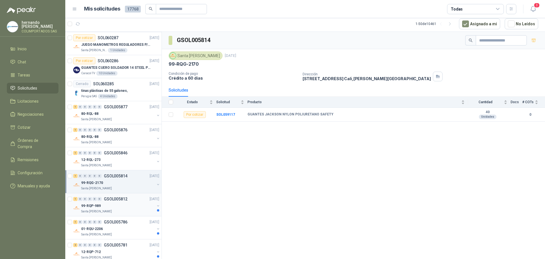
click at [126, 208] on div "99-RQP-989" at bounding box center [118, 205] width 74 height 7
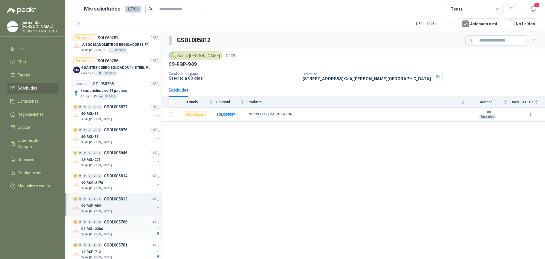
click at [132, 228] on div "01-RQU-2206" at bounding box center [118, 228] width 74 height 7
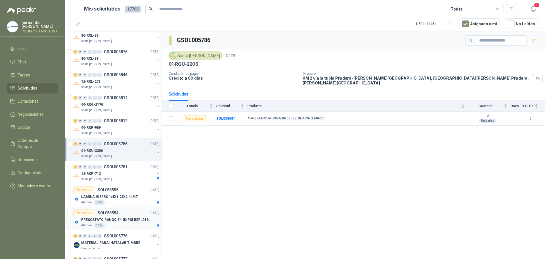
scroll to position [568, 0]
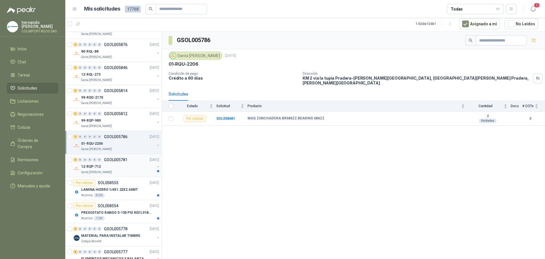
click at [134, 169] on div "12-RQP-712" at bounding box center [118, 166] width 74 height 7
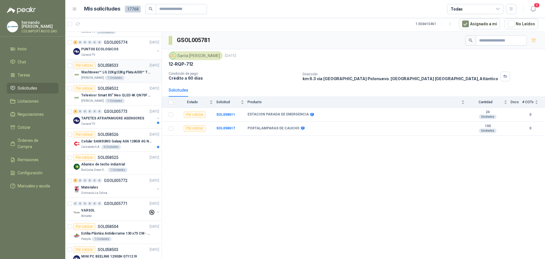
scroll to position [908, 0]
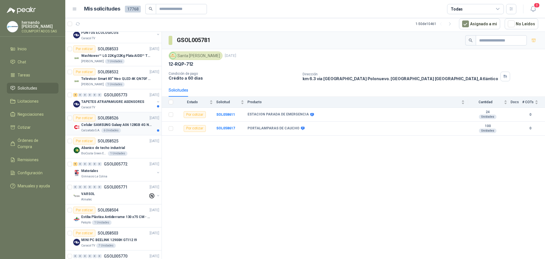
click at [131, 127] on p "Celular SAMSUNG Galaxy A06 128GB 4G Negro" at bounding box center [116, 124] width 71 height 5
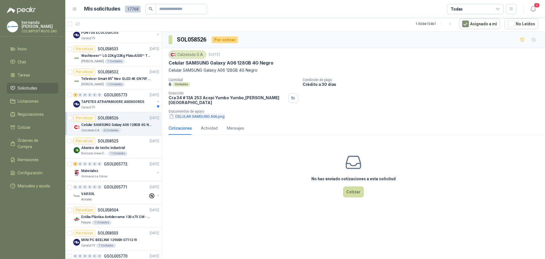
click at [197, 113] on button "CELULAR SAMSUNG A06.png" at bounding box center [197, 116] width 56 height 6
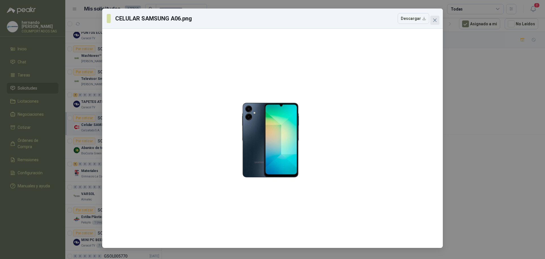
click at [435, 20] on icon "close" at bounding box center [435, 20] width 5 height 5
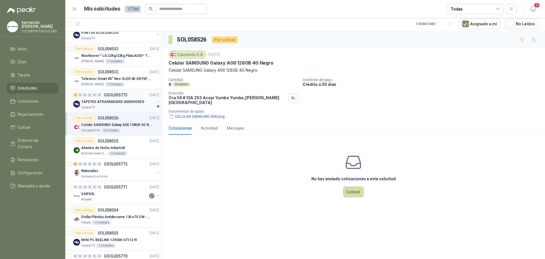
click at [121, 104] on div "TAPETES ATRAPAMUGRE ASENSORES" at bounding box center [118, 101] width 74 height 7
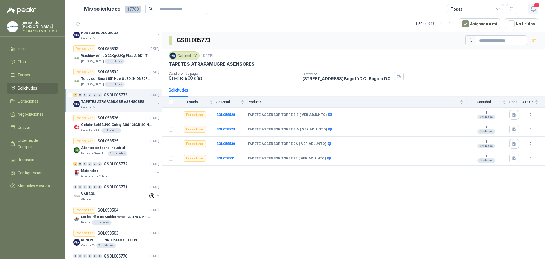
click at [534, 7] on span "3" at bounding box center [537, 5] width 6 height 5
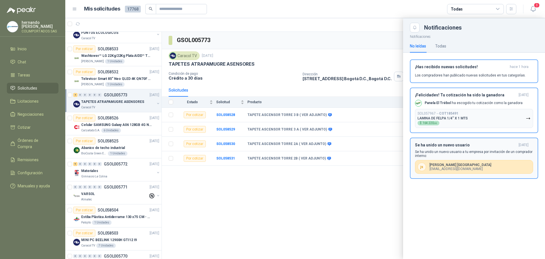
click at [504, 148] on div "Se ha unido un nuevo usuario [DATE] Se ha unido un nuevo usuario a tu empresa p…" at bounding box center [474, 158] width 118 height 31
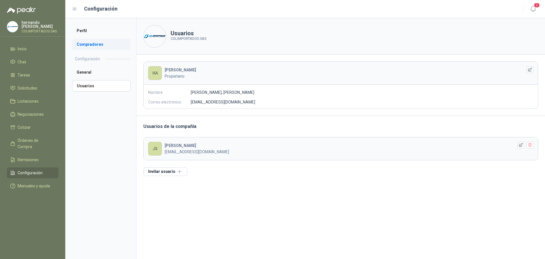
click at [89, 44] on li "Compradores" at bounding box center [101, 44] width 58 height 11
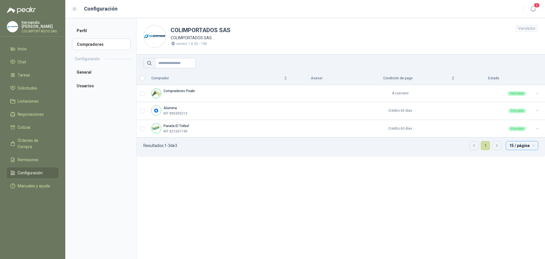
click at [533, 145] on span "15 / página" at bounding box center [522, 145] width 26 height 9
click at [277, 198] on section "COLIMPORTADOS SAS COLIMPORTADOS SAS carrera 1 # 50 - 198 Vendedor Comprador Ase…" at bounding box center [340, 138] width 409 height 240
click at [83, 30] on li "Perfil" at bounding box center [101, 30] width 58 height 11
